Goal: Information Seeking & Learning: Learn about a topic

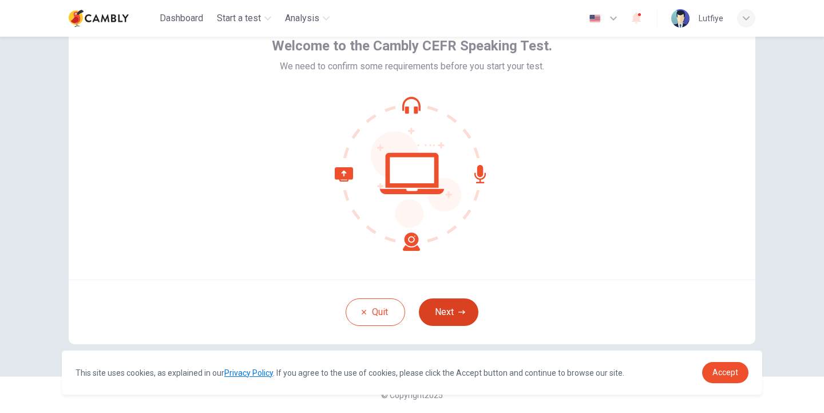
scroll to position [64, 0]
click at [452, 314] on button "Next" at bounding box center [449, 311] width 60 height 27
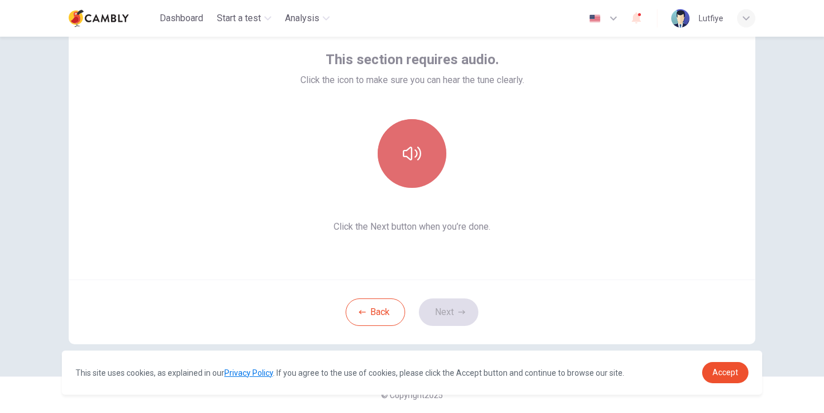
click at [416, 149] on icon "button" at bounding box center [412, 153] width 18 height 18
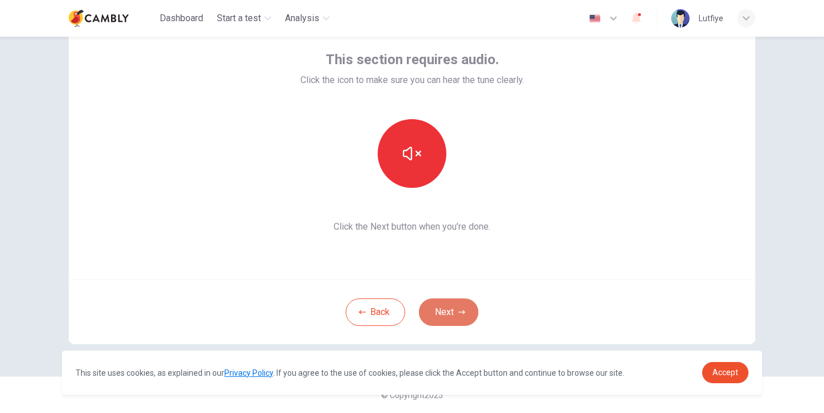
click at [444, 313] on button "Next" at bounding box center [449, 311] width 60 height 27
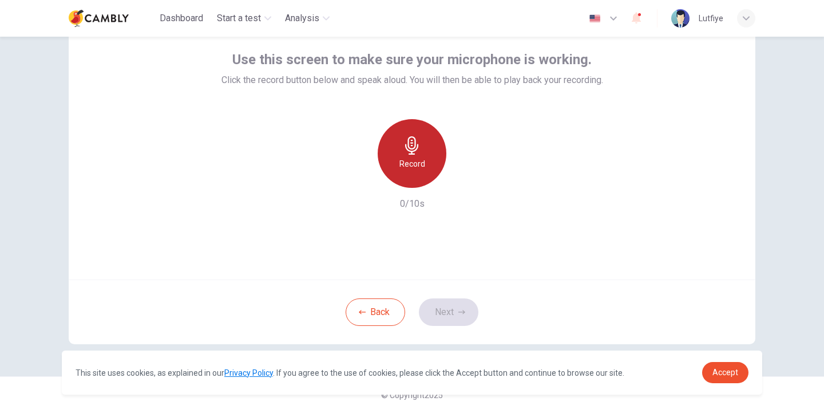
click at [422, 158] on h6 "Record" at bounding box center [412, 164] width 26 height 14
click at [422, 158] on div "Stop" at bounding box center [412, 153] width 69 height 69
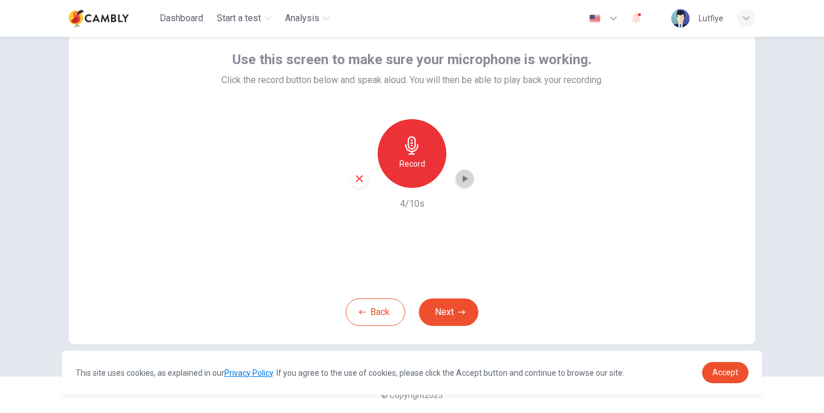
click at [462, 181] on icon "button" at bounding box center [464, 178] width 11 height 11
click at [505, 280] on div "Back Next" at bounding box center [412, 311] width 687 height 65
click at [454, 308] on button "Next" at bounding box center [449, 311] width 60 height 27
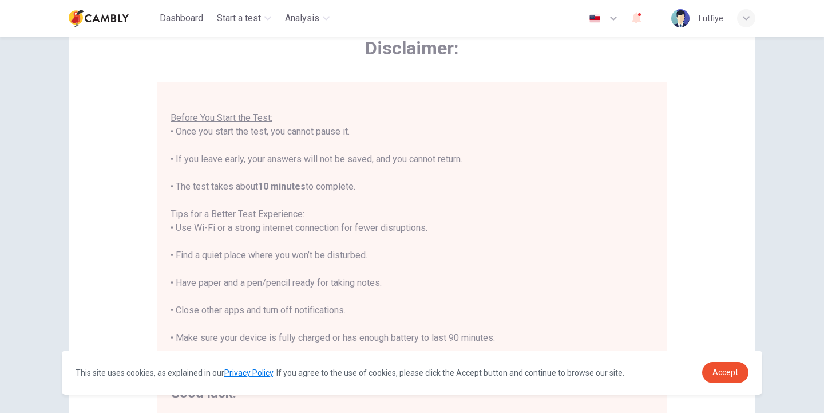
scroll to position [12, 0]
click at [719, 370] on span "Accept" at bounding box center [726, 371] width 26 height 9
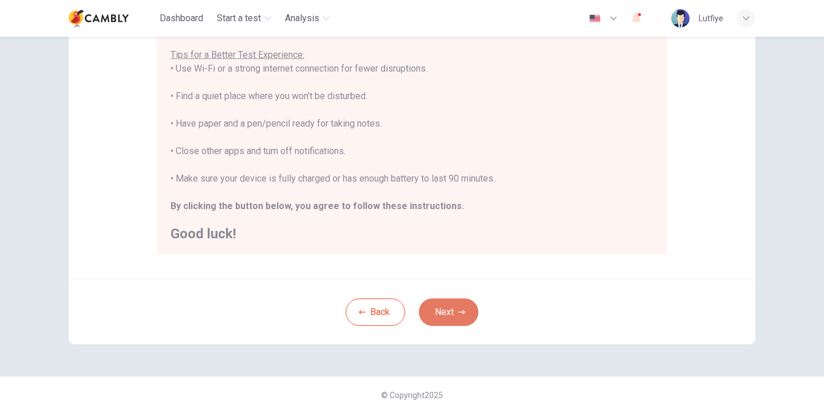
click at [452, 305] on button "Next" at bounding box center [449, 311] width 60 height 27
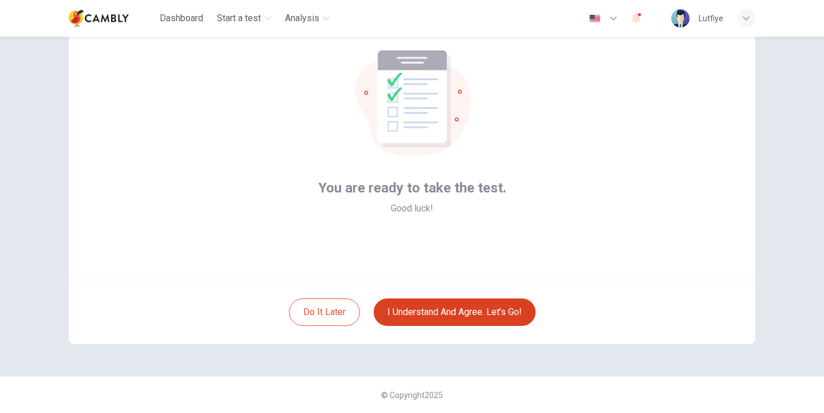
click at [436, 311] on button "I understand and agree. Let’s go!" at bounding box center [455, 311] width 162 height 27
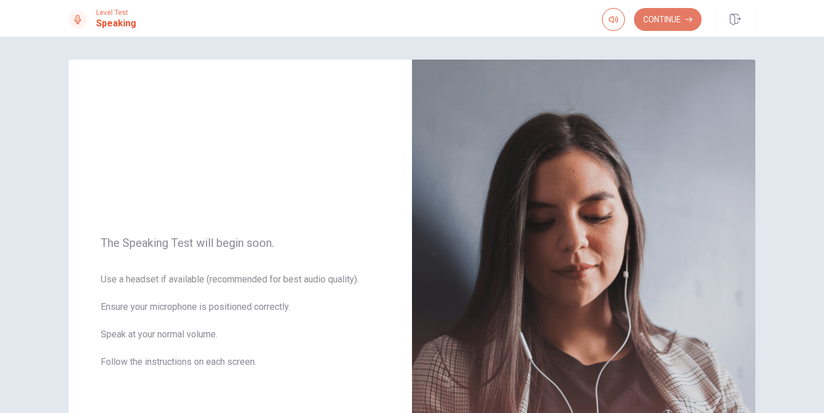
click at [660, 15] on button "Continue" at bounding box center [668, 19] width 68 height 23
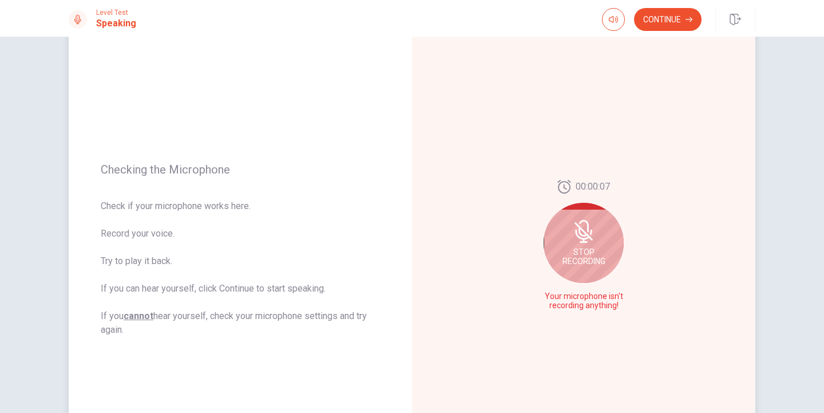
scroll to position [61, 0]
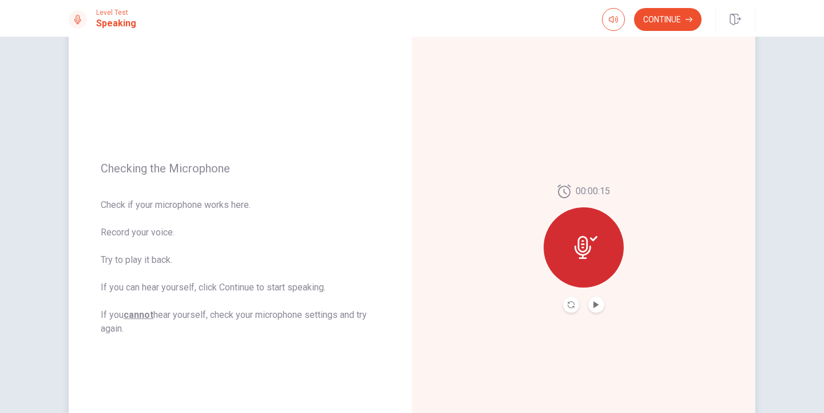
click at [600, 300] on button "Play Audio" at bounding box center [596, 304] width 16 height 16
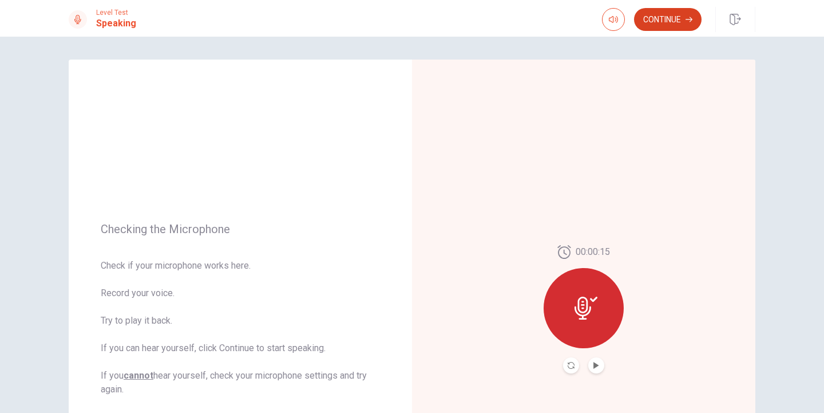
scroll to position [0, 0]
click at [681, 15] on button "Continue" at bounding box center [668, 19] width 68 height 23
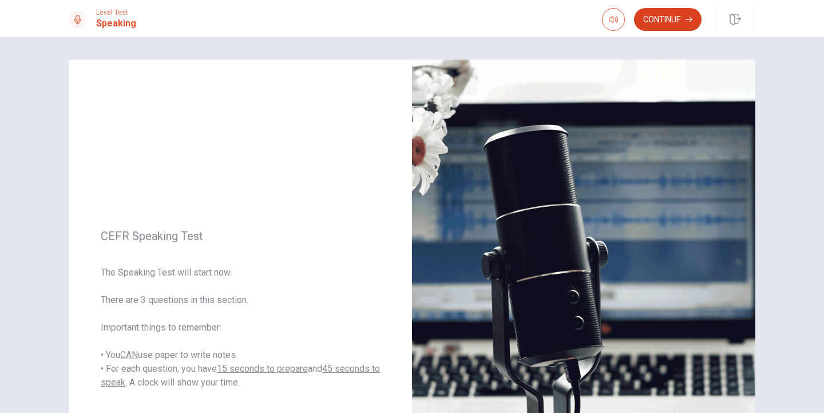
click at [672, 16] on button "Continue" at bounding box center [668, 19] width 68 height 23
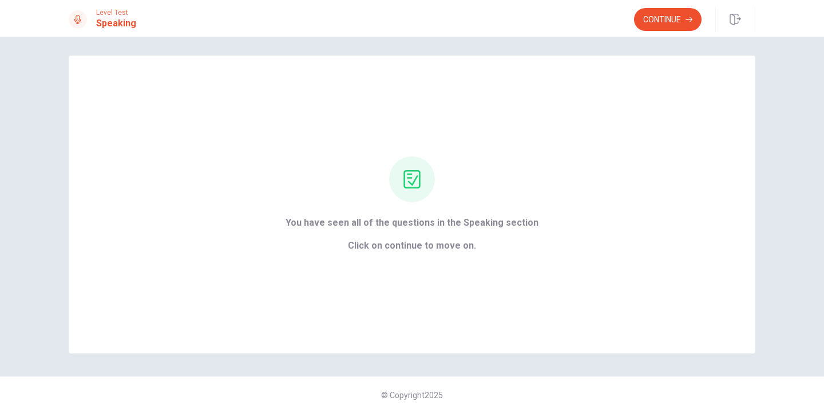
scroll to position [4, 0]
click at [658, 12] on button "Continue" at bounding box center [668, 19] width 68 height 23
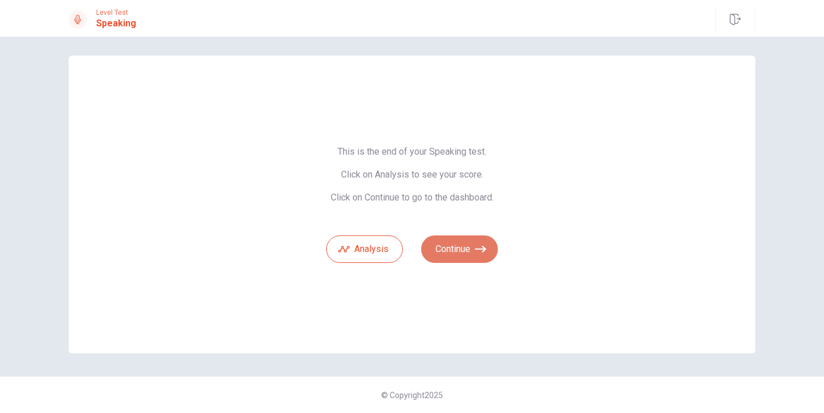
click at [466, 244] on button "Continue" at bounding box center [459, 248] width 77 height 27
